Goal: Navigation & Orientation: Find specific page/section

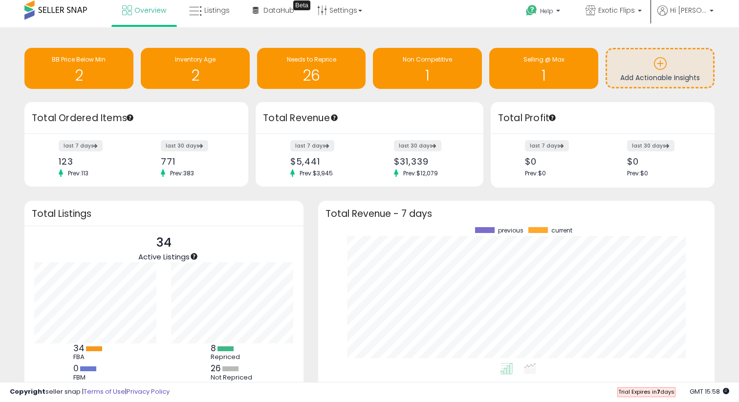
scroll to position [5, 0]
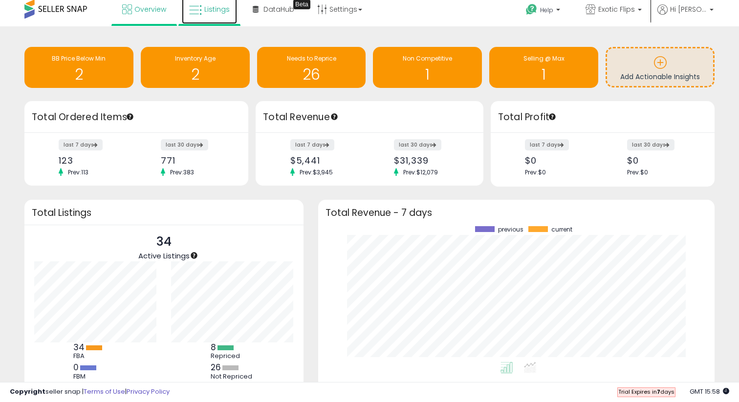
click at [210, 5] on span "Listings" at bounding box center [216, 9] width 25 height 10
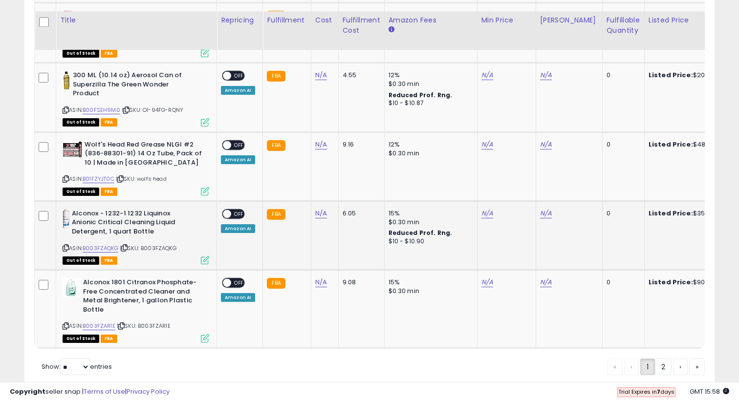
scroll to position [1935, 0]
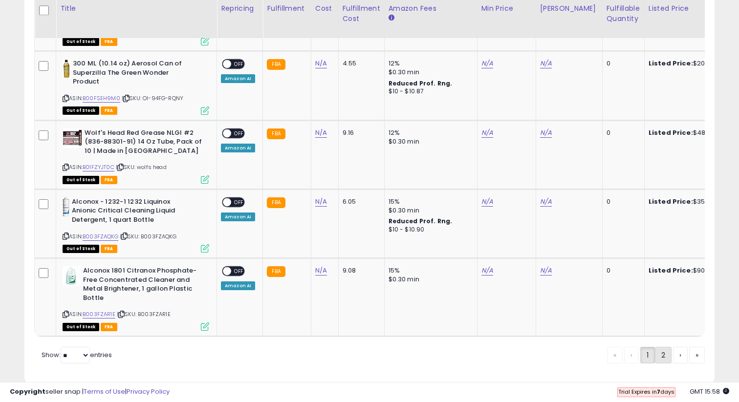
click at [658, 347] on link "2" at bounding box center [663, 355] width 17 height 17
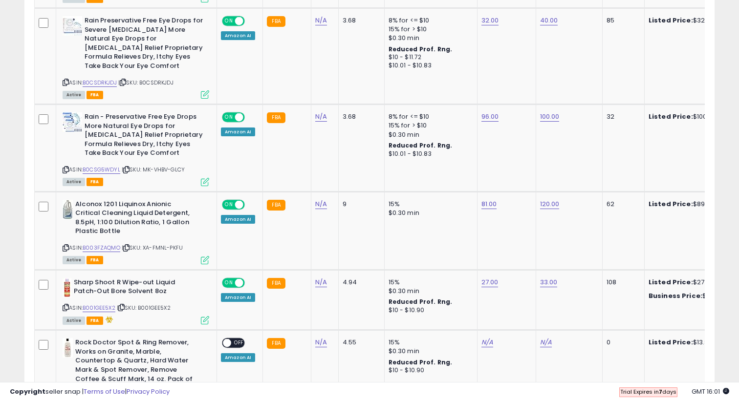
scroll to position [864, 0]
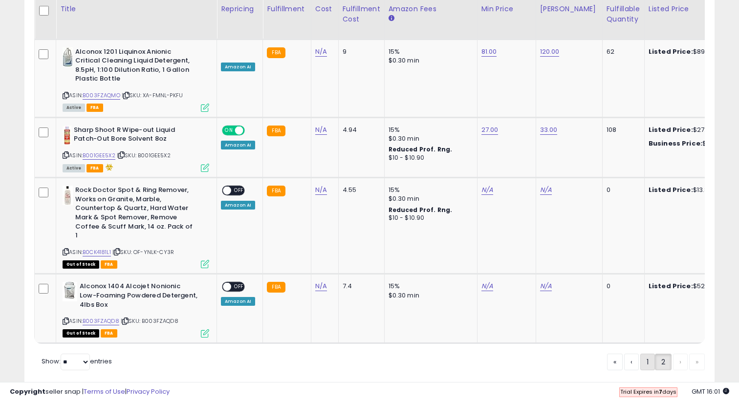
click at [641, 354] on link "1" at bounding box center [647, 362] width 15 height 17
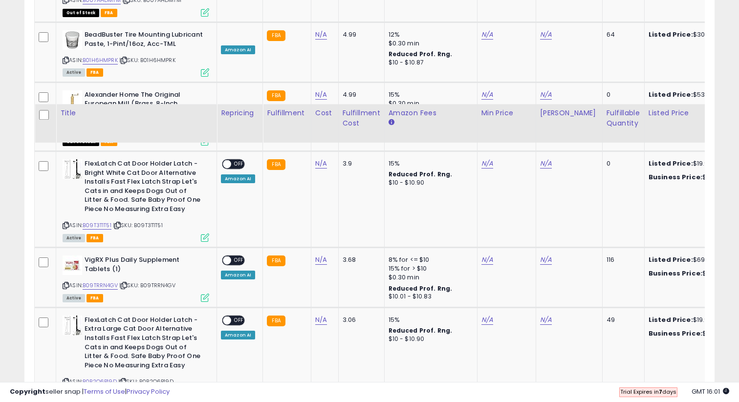
scroll to position [693, 0]
